Goal: Obtain resource: Obtain resource

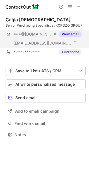
scroll to position [131, 89]
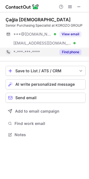
click at [70, 51] on button "Find phone" at bounding box center [71, 52] width 22 height 6
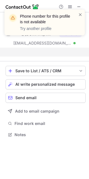
scroll to position [122, 89]
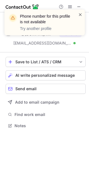
click at [80, 16] on span at bounding box center [80, 15] width 4 height 6
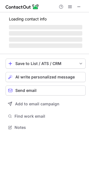
scroll to position [136, 89]
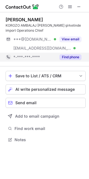
click at [72, 59] on button "Find phone" at bounding box center [71, 57] width 22 height 6
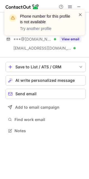
scroll to position [127, 89]
click at [80, 15] on span at bounding box center [80, 15] width 4 height 6
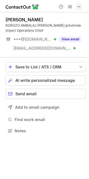
click at [80, 6] on span at bounding box center [79, 6] width 4 height 4
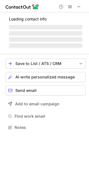
scroll to position [127, 89]
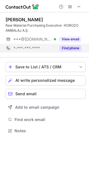
click at [71, 48] on button "Find phone" at bounding box center [71, 48] width 22 height 6
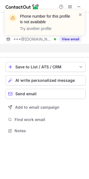
scroll to position [118, 89]
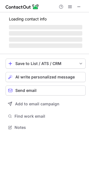
scroll to position [131, 89]
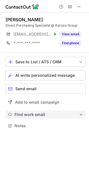
scroll to position [122, 89]
